Goal: Information Seeking & Learning: Learn about a topic

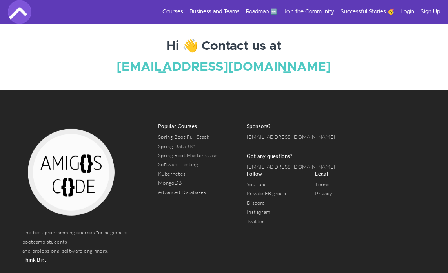
scroll to position [2819, 0]
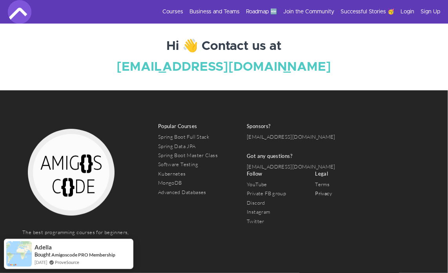
click at [315, 195] on link "Privacy" at bounding box center [323, 193] width 17 height 6
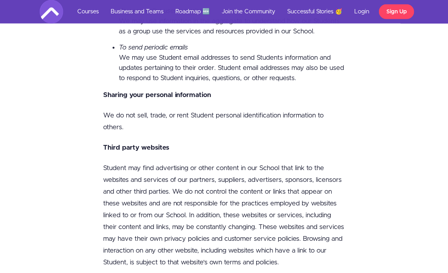
scroll to position [578, 0]
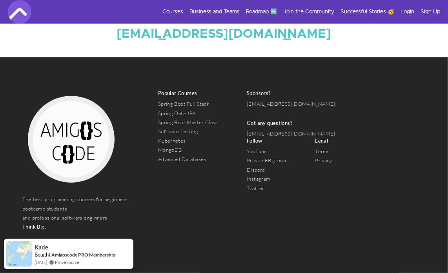
scroll to position [2883, 0]
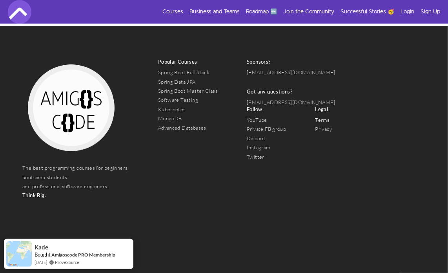
click at [315, 123] on link "Terms" at bounding box center [322, 120] width 15 height 6
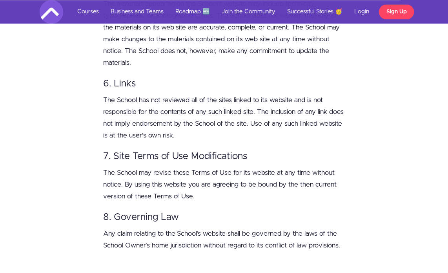
scroll to position [737, 0]
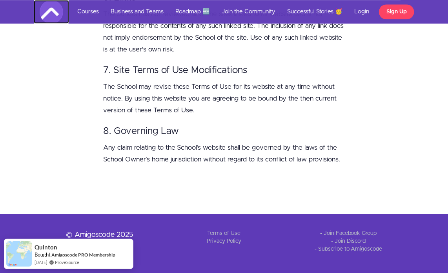
click at [55, 13] on img at bounding box center [52, 12] width 24 height 24
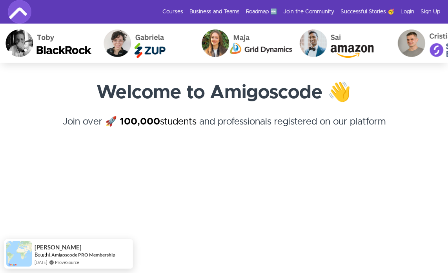
click at [363, 14] on link "Successful Stories 🥳" at bounding box center [368, 12] width 54 height 8
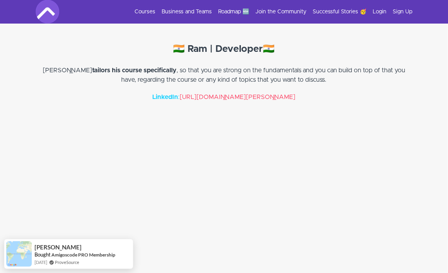
scroll to position [2739, 0]
click at [145, 9] on link "Courses" at bounding box center [145, 12] width 21 height 8
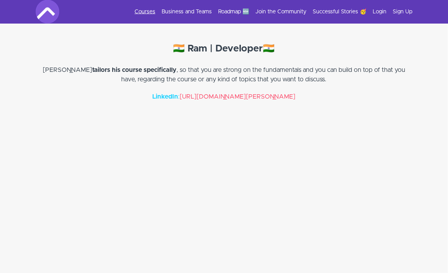
click at [150, 11] on link "Courses" at bounding box center [145, 12] width 21 height 8
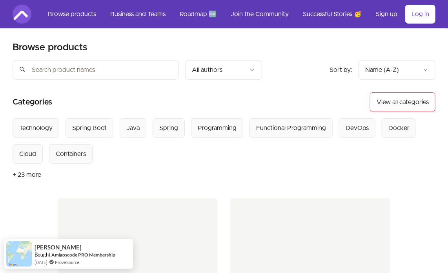
click at [143, 69] on input "search" at bounding box center [96, 70] width 166 height 20
type input "interview"
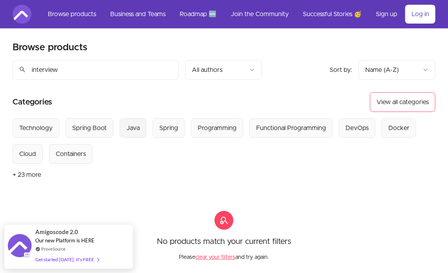
click at [133, 128] on div "Java" at bounding box center [132, 127] width 13 height 9
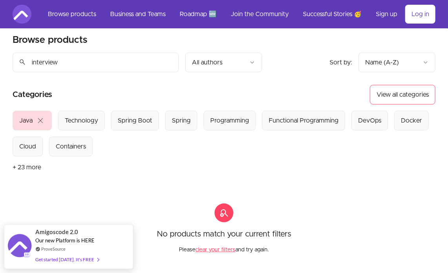
scroll to position [3, 0]
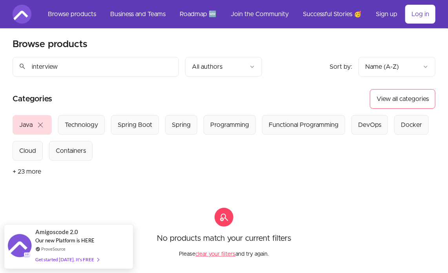
click at [170, 64] on input "interview" at bounding box center [96, 67] width 166 height 20
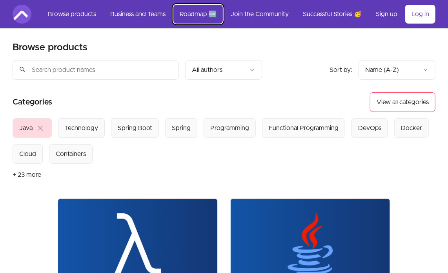
click at [185, 15] on link "Roadmap 🆕" at bounding box center [197, 14] width 49 height 19
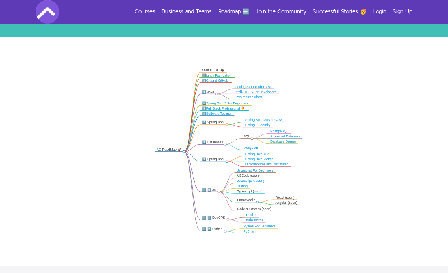
scroll to position [121, 0]
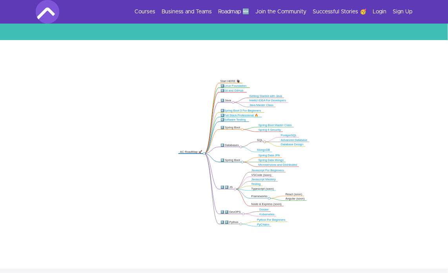
click at [241, 223] on circle at bounding box center [241, 224] width 2 height 2
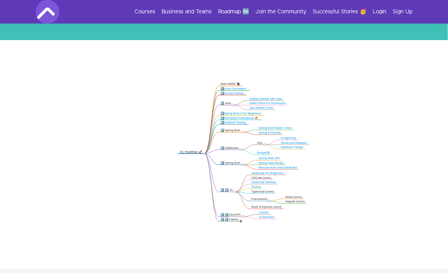
click at [241, 220] on circle at bounding box center [241, 221] width 2 height 2
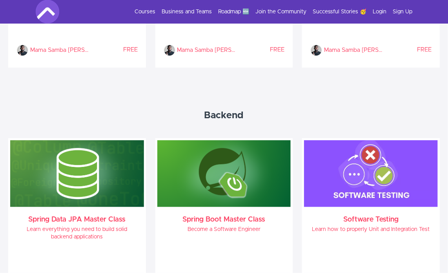
scroll to position [432, 0]
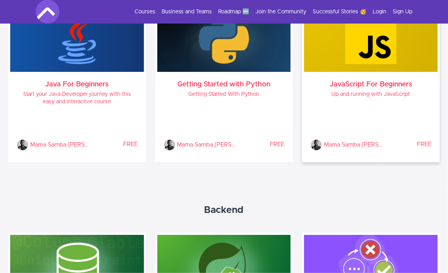
click at [339, 143] on p "Mama Samba [PERSON_NAME]" at bounding box center [353, 145] width 59 height 12
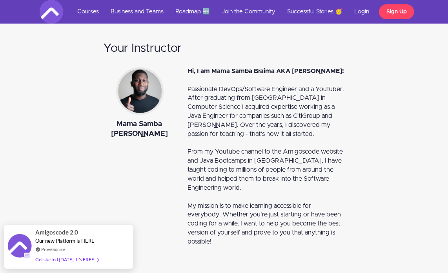
scroll to position [2236, 0]
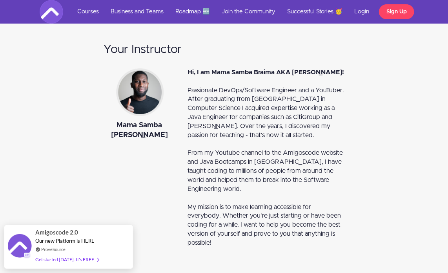
drag, startPoint x: 157, startPoint y: 130, endPoint x: 105, endPoint y: 121, distance: 52.9
click at [105, 121] on div "Mama Samba [PERSON_NAME]" at bounding box center [139, 130] width 73 height 20
